Goal: Find specific page/section: Find specific page/section

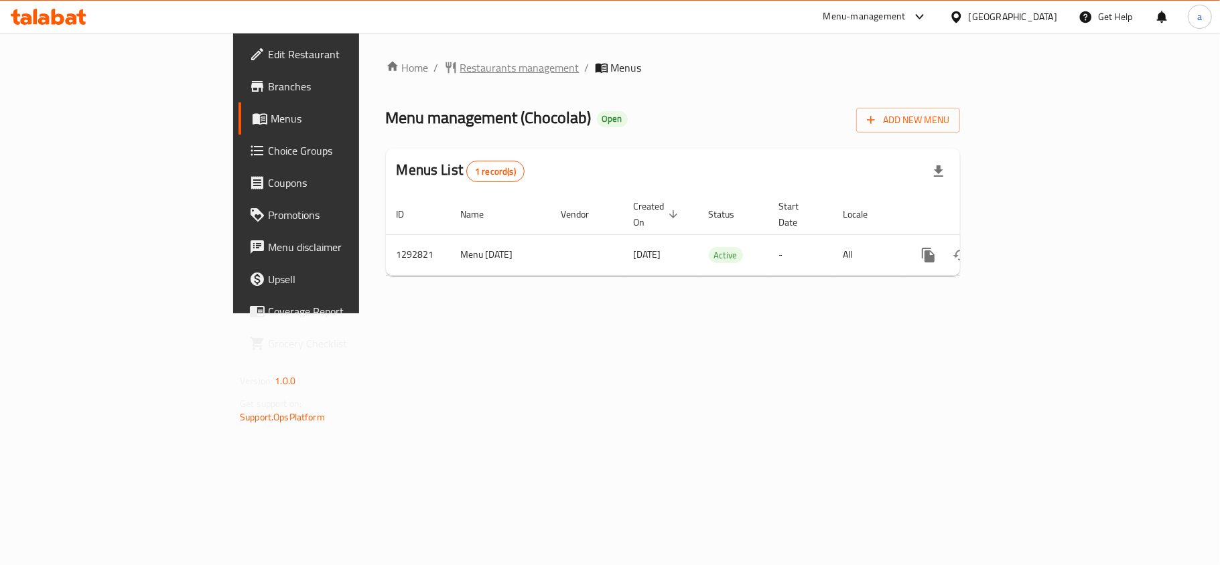
click at [460, 75] on span "Restaurants management" at bounding box center [519, 68] width 119 height 16
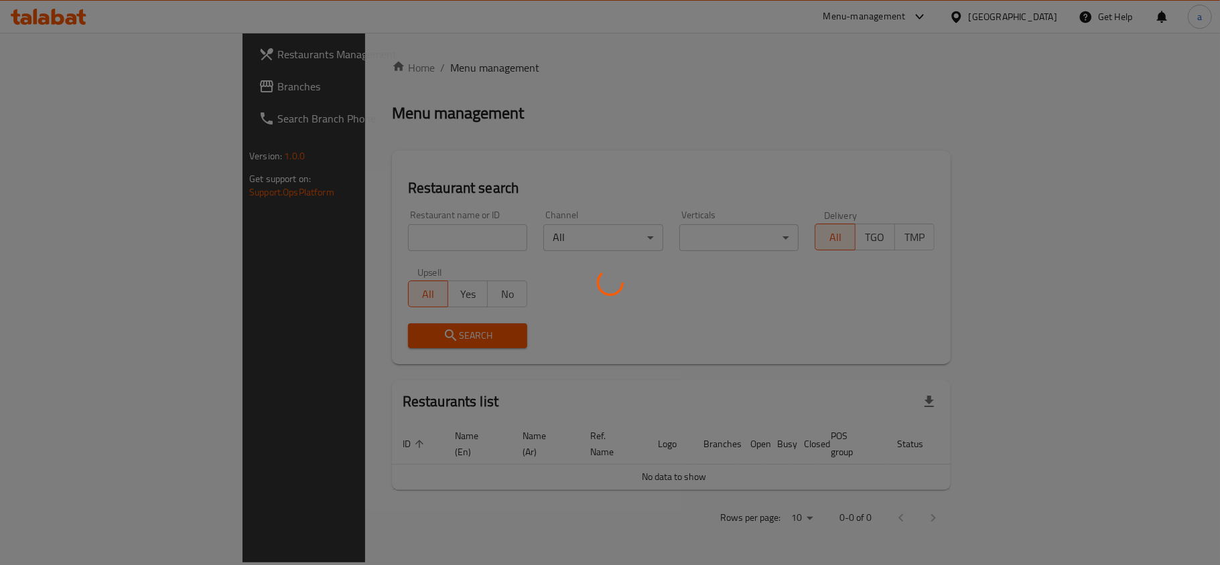
click at [371, 70] on div at bounding box center [610, 282] width 1220 height 565
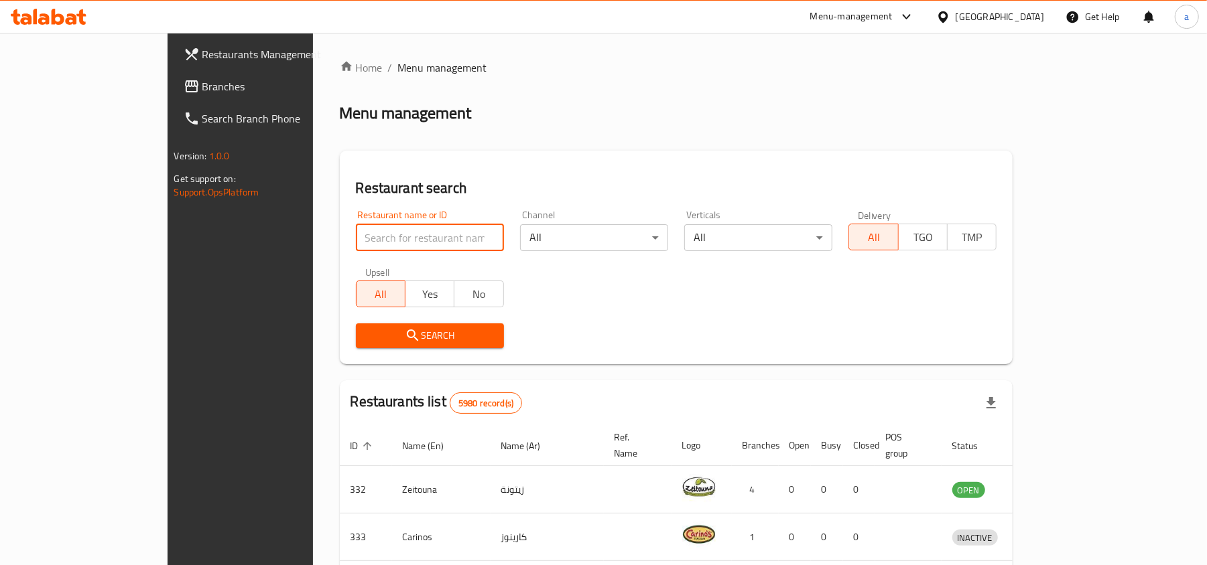
click at [356, 236] on input "search" at bounding box center [430, 237] width 148 height 27
paste input "699114"
type input "699114"
click button "Search" at bounding box center [430, 336] width 148 height 25
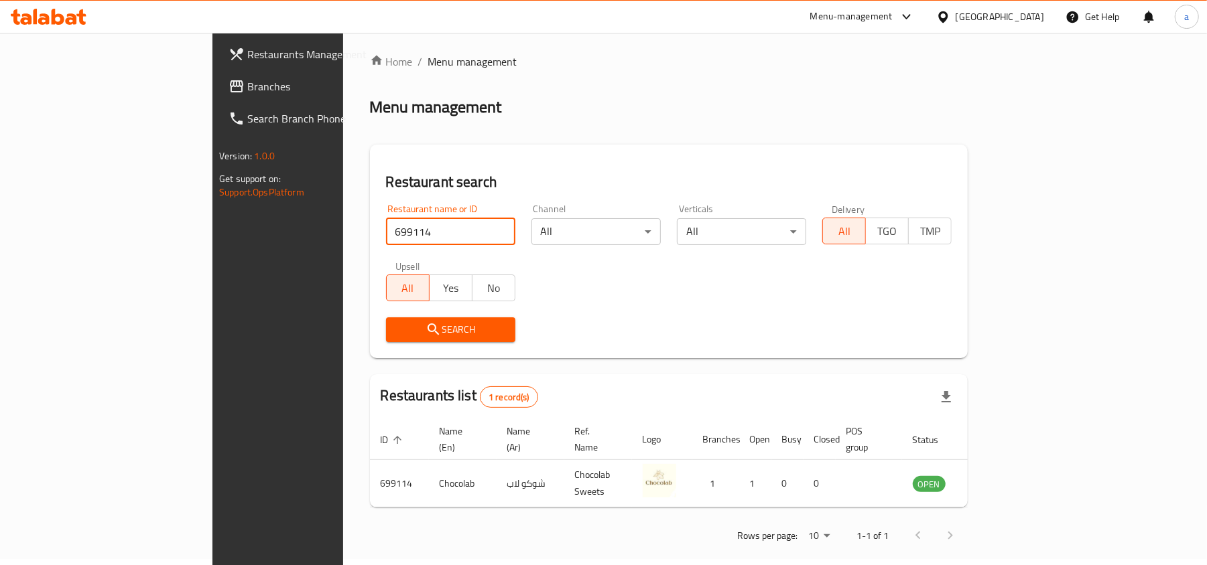
scroll to position [7, 0]
click at [247, 79] on span "Branches" at bounding box center [325, 86] width 156 height 16
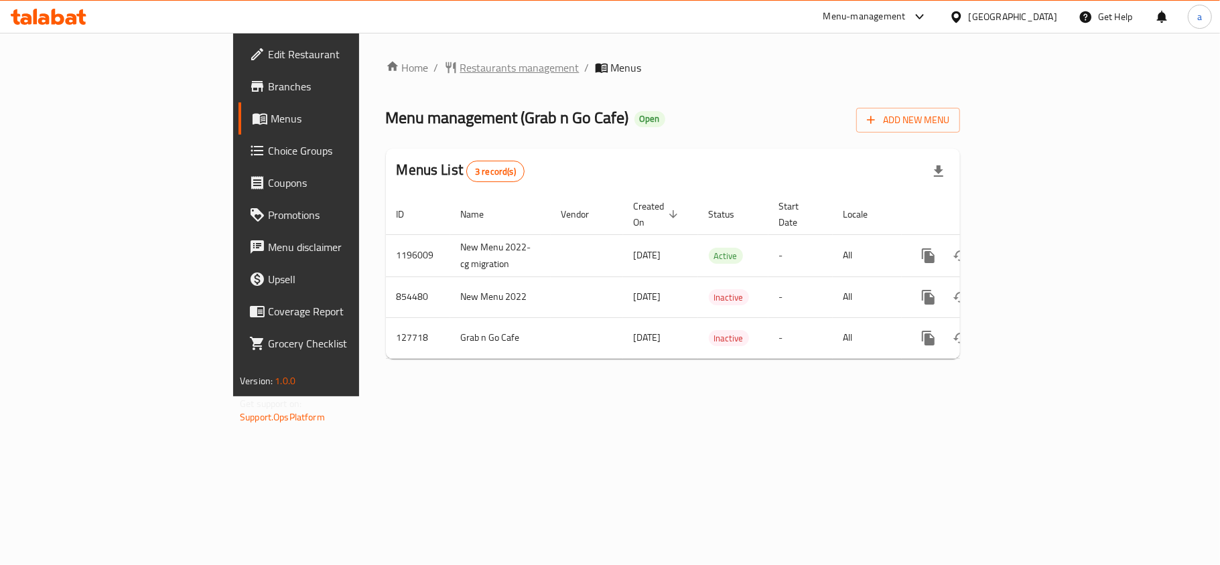
click at [460, 67] on span "Restaurants management" at bounding box center [519, 68] width 119 height 16
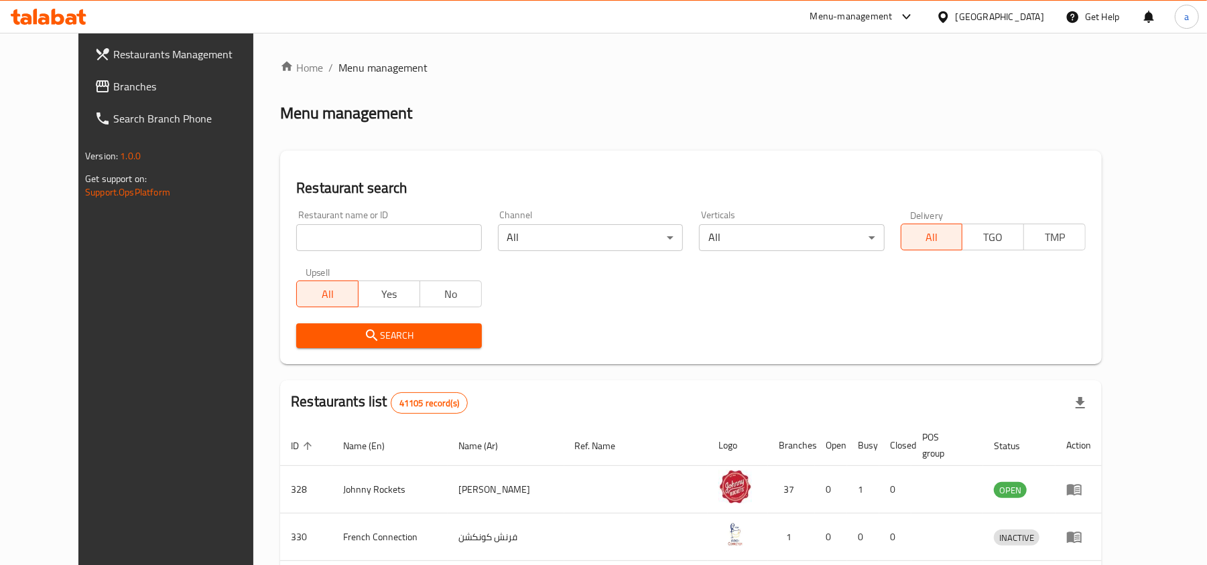
click at [344, 239] on input "search" at bounding box center [388, 237] width 185 height 27
paste input "609493"
type input "609493"
click button "Search" at bounding box center [388, 336] width 185 height 25
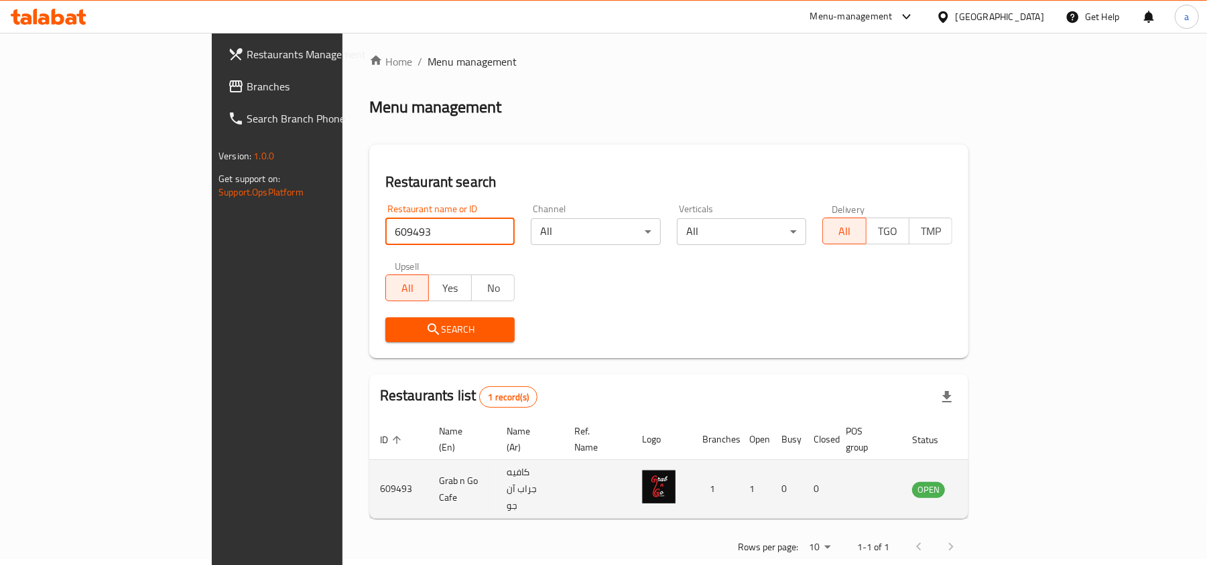
scroll to position [7, 0]
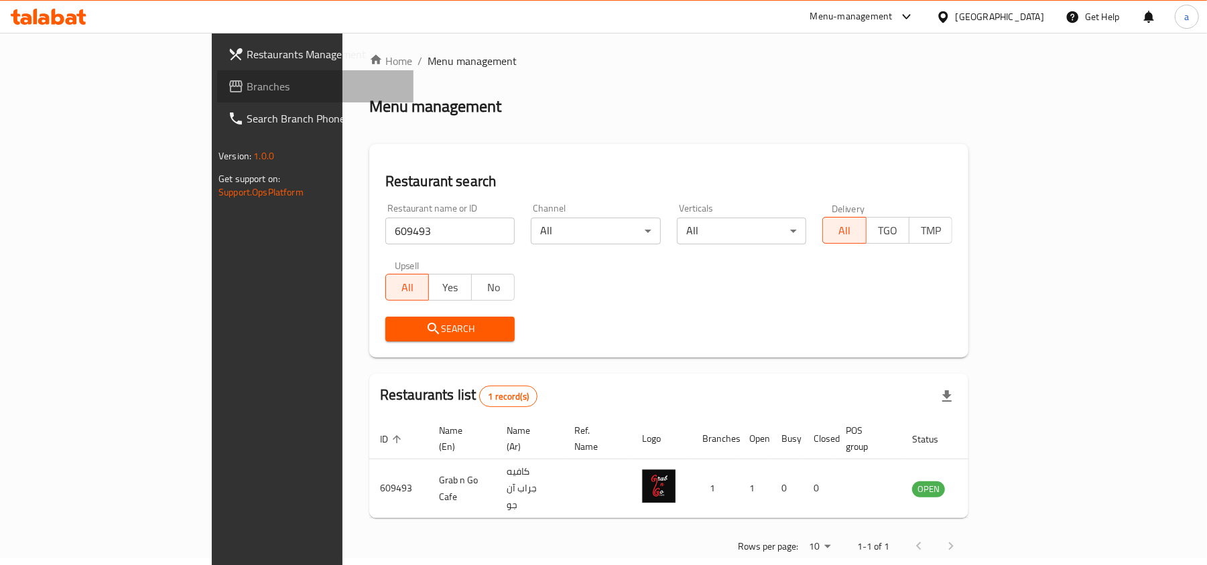
click at [247, 86] on span "Branches" at bounding box center [325, 86] width 156 height 16
